Goal: Find specific page/section: Find specific page/section

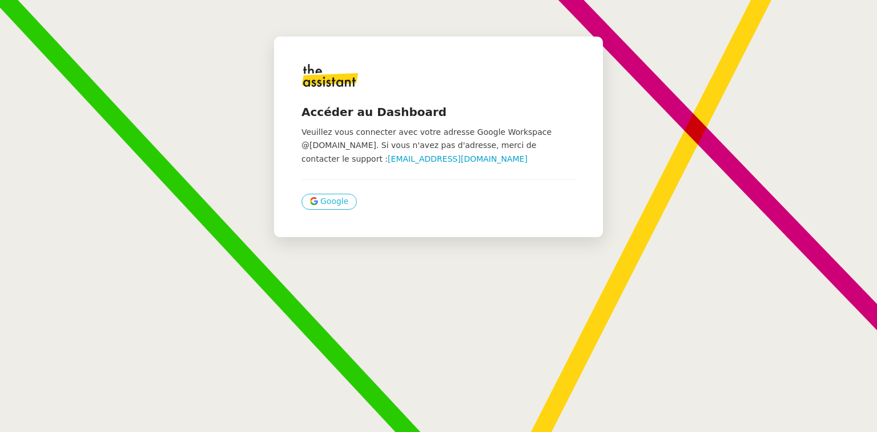
click at [327, 206] on span "Google" at bounding box center [334, 201] width 28 height 13
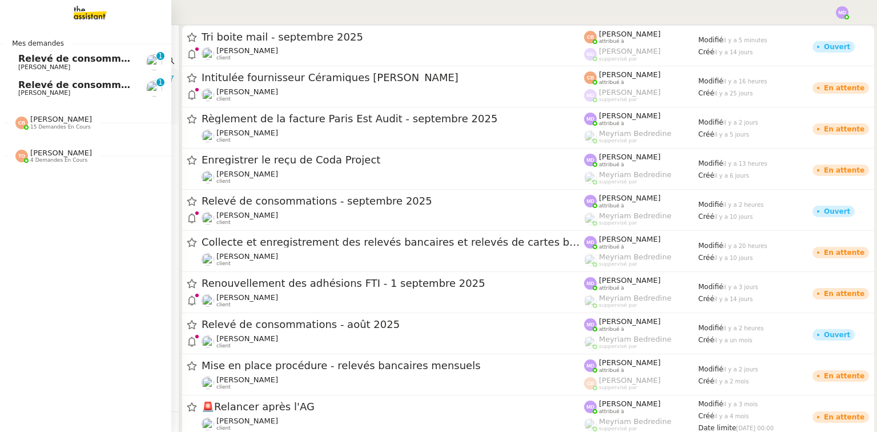
click at [35, 121] on span "[PERSON_NAME]" at bounding box center [61, 119] width 62 height 9
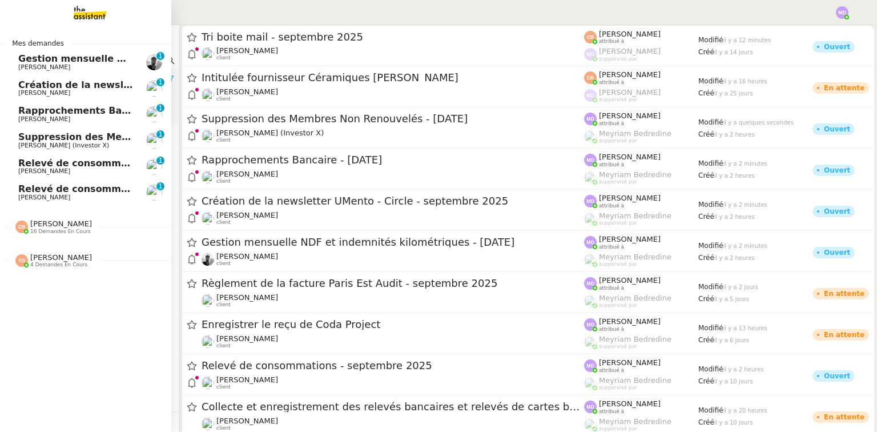
click at [78, 136] on span "Suppression des Membres Non Renouvelés - [DATE]" at bounding box center [151, 136] width 267 height 11
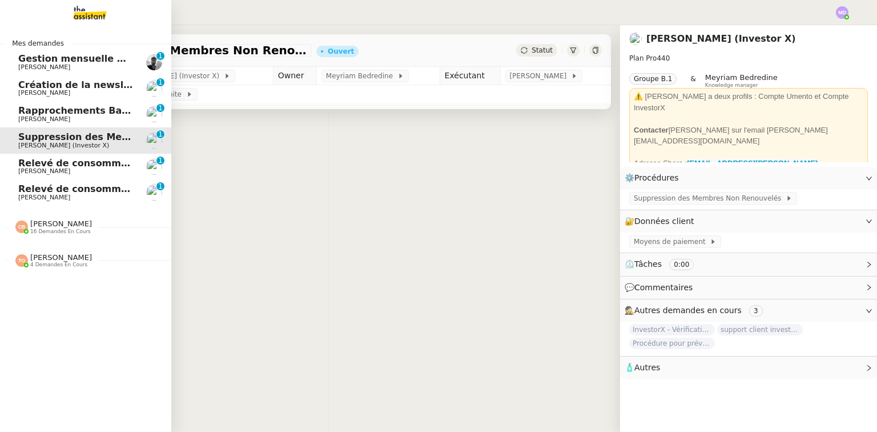
click at [49, 224] on span "[PERSON_NAME]" at bounding box center [61, 223] width 62 height 9
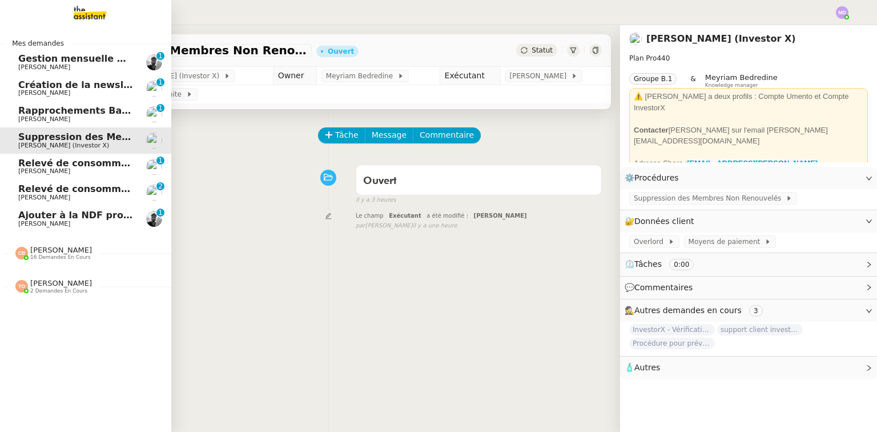
click at [50, 287] on span "[PERSON_NAME]" at bounding box center [61, 283] width 62 height 9
